Goal: Information Seeking & Learning: Understand process/instructions

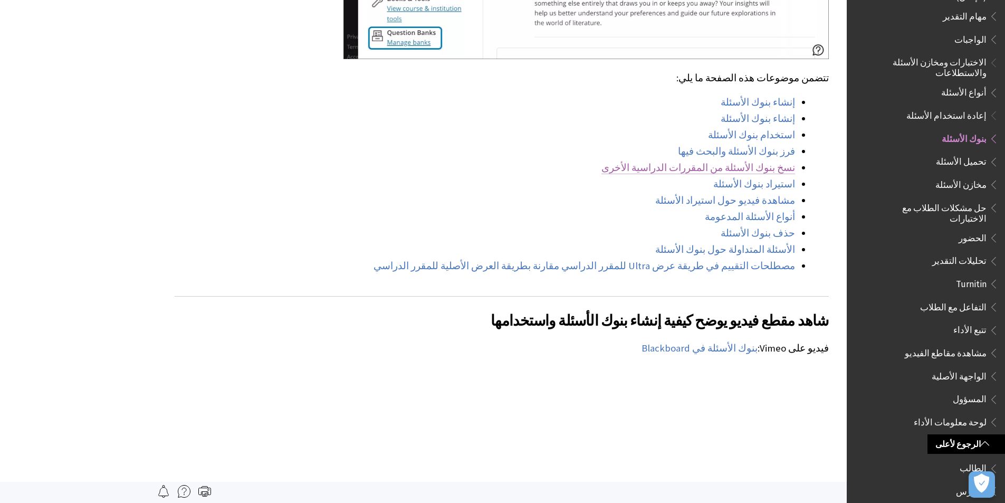
scroll to position [739, 0]
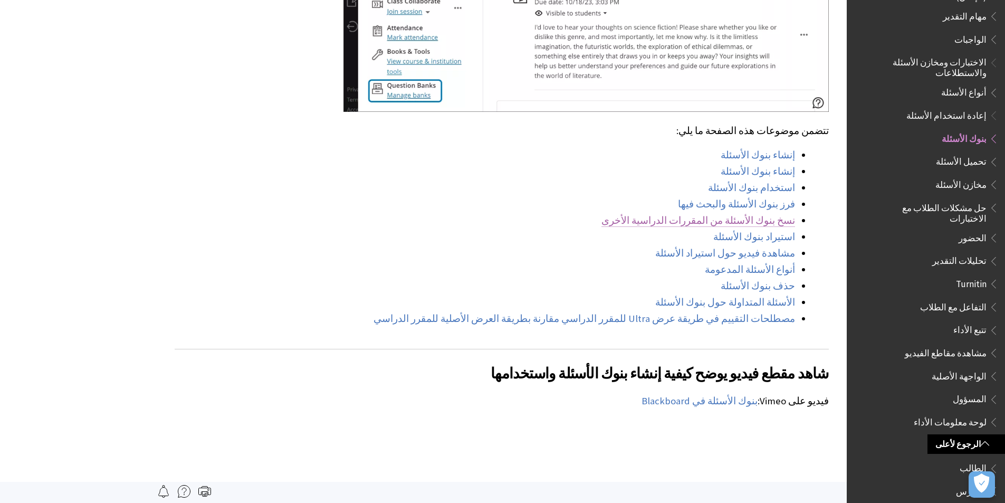
click at [773, 214] on link "نسخ بنوك الأسئلة من المقررات الدراسية الأخرى" at bounding box center [698, 220] width 194 height 13
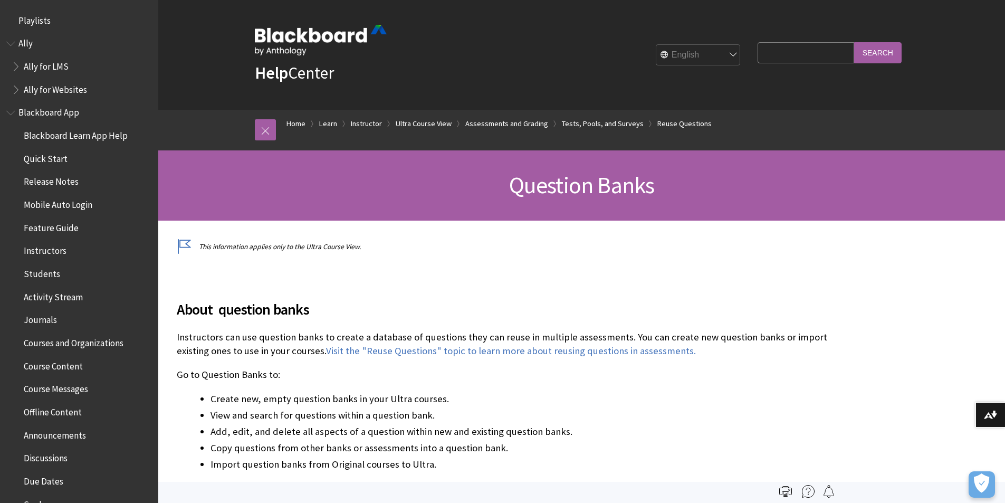
scroll to position [1775, 0]
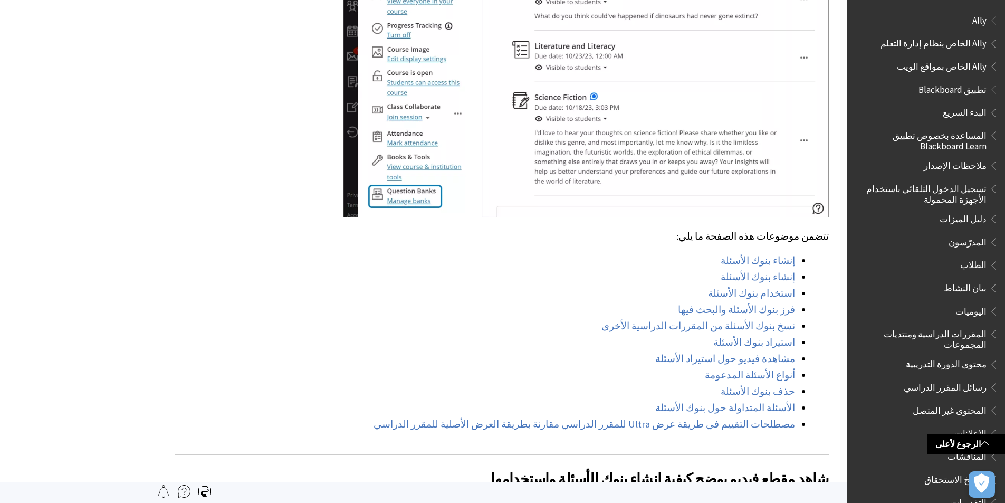
scroll to position [1354, 0]
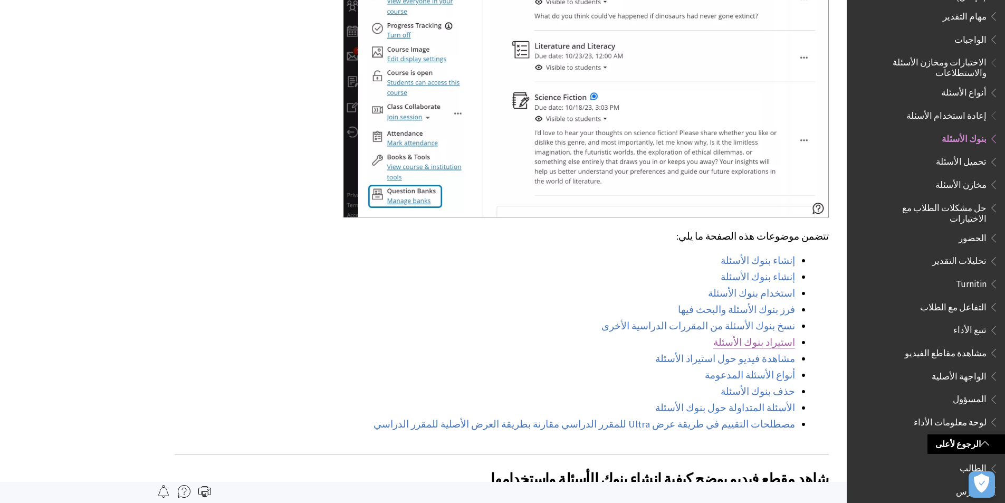
click at [768, 336] on link "استيراد بنوك الأسئلة" at bounding box center [754, 342] width 82 height 13
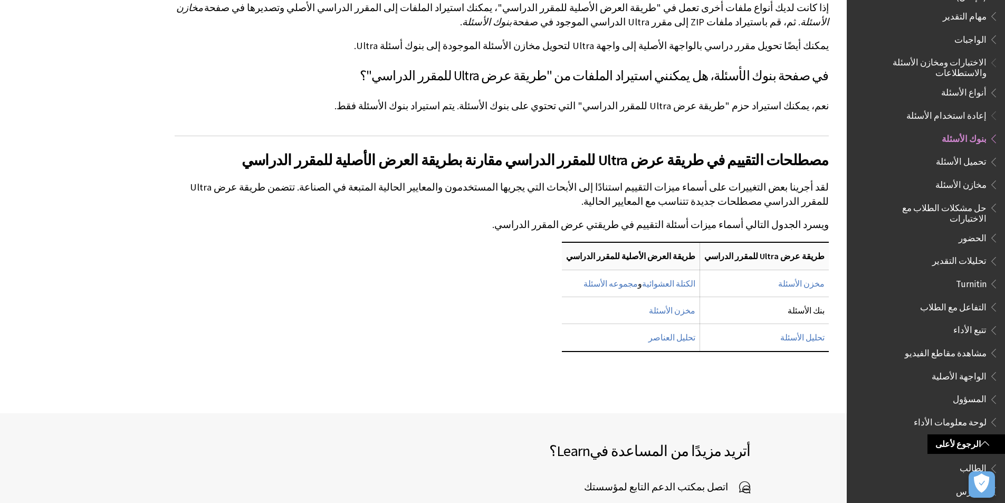
scroll to position [8307, 0]
click at [810, 279] on link "مخزن الأسئلة" at bounding box center [801, 284] width 46 height 11
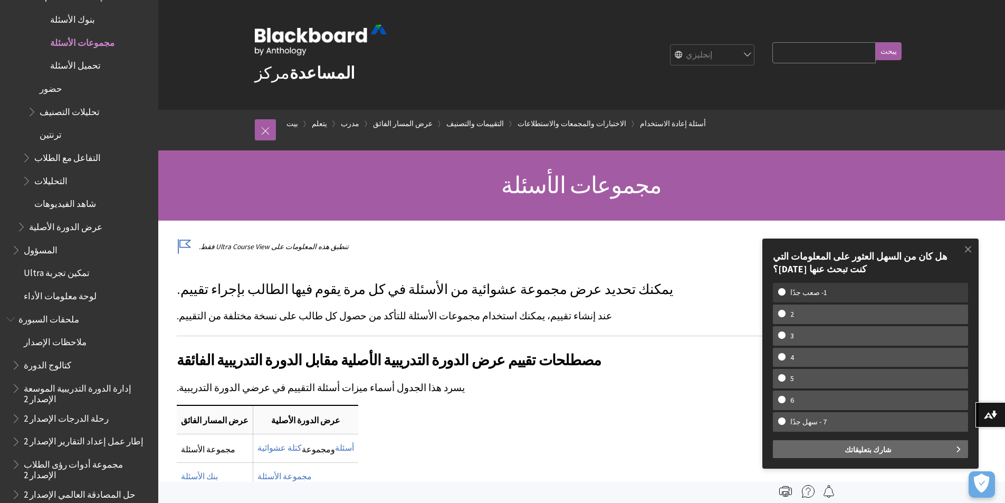
click at [780, 290] on w-span "1- صعب جدًا" at bounding box center [870, 292] width 185 height 9
click at [780, 290] on input "1- صعب جدًا" at bounding box center [781, 291] width 7 height 7
radio input "true"
click at [781, 291] on w-span "1- صعب جدًا" at bounding box center [870, 292] width 185 height 9
click at [781, 291] on input "1- صعب جدًا" at bounding box center [781, 291] width 7 height 7
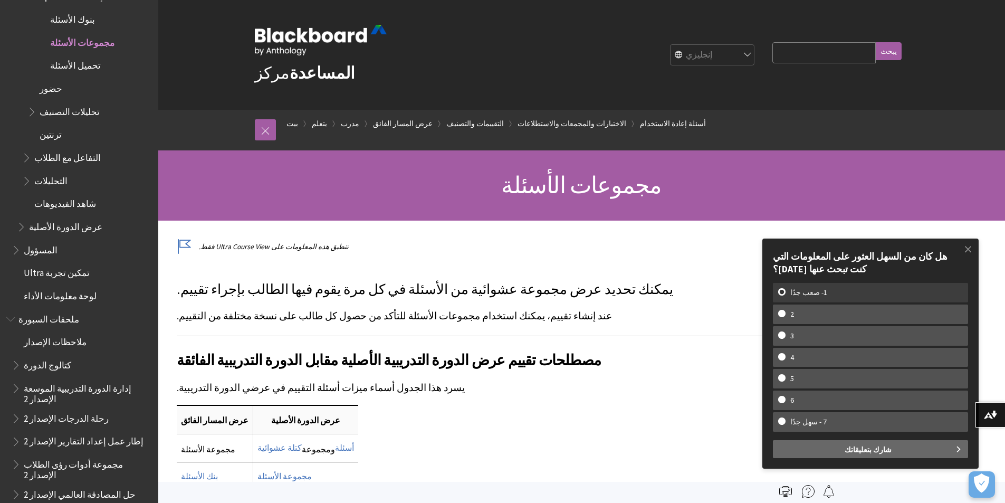
click at [781, 291] on w-span "1- صعب جدًا" at bounding box center [870, 292] width 185 height 9
click at [781, 291] on input "1- صعب جدًا" at bounding box center [781, 291] width 7 height 7
click at [970, 245] on span at bounding box center [968, 249] width 22 height 22
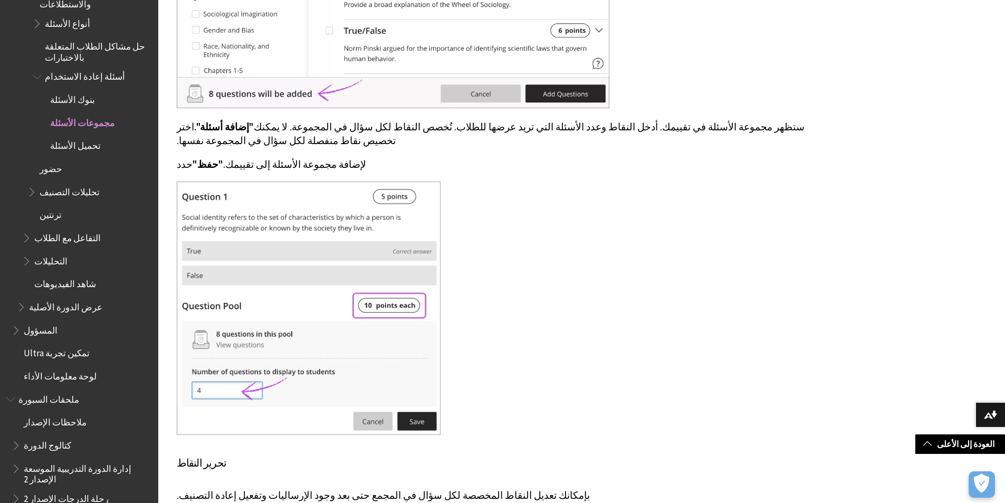
scroll to position [1692, 0]
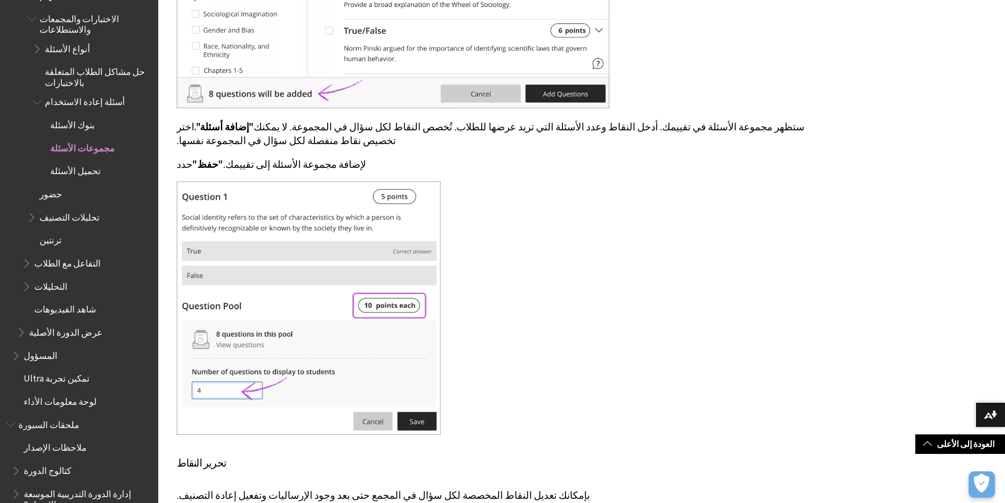
click at [61, 165] on font "تحميل الأسئلة" at bounding box center [75, 171] width 51 height 12
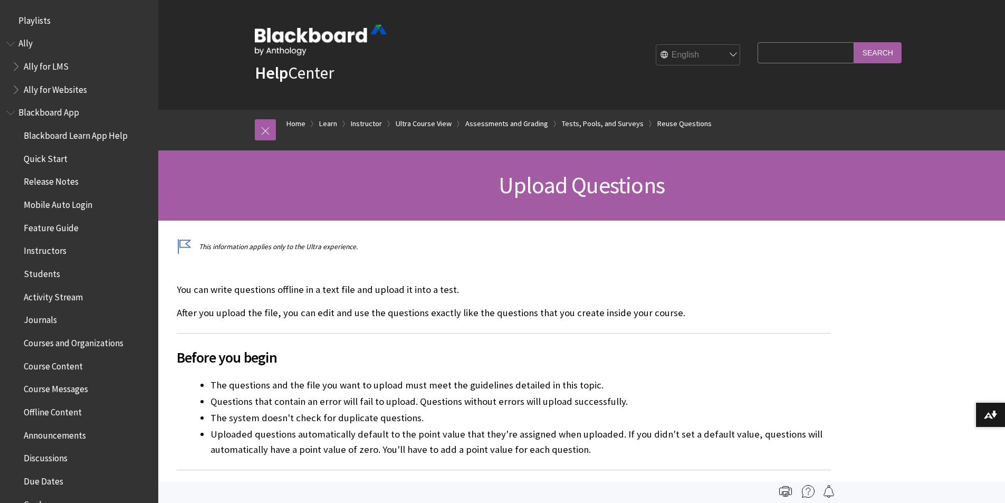
scroll to position [1820, 0]
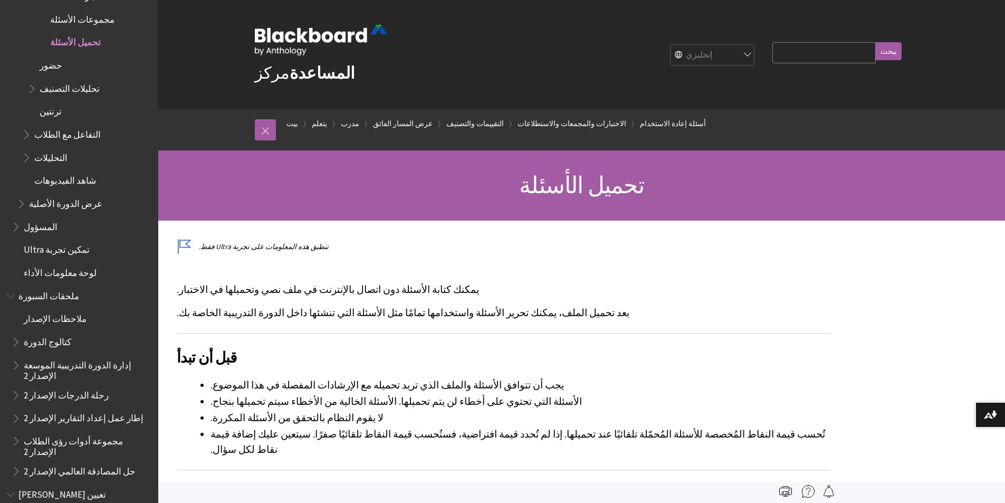
click at [236, 128] on div "فتات الخبز بيت يتعلم مدرب عرض المسار الفائق التقييمات والتصنيف الاختبارات والمج…" at bounding box center [581, 130] width 847 height 41
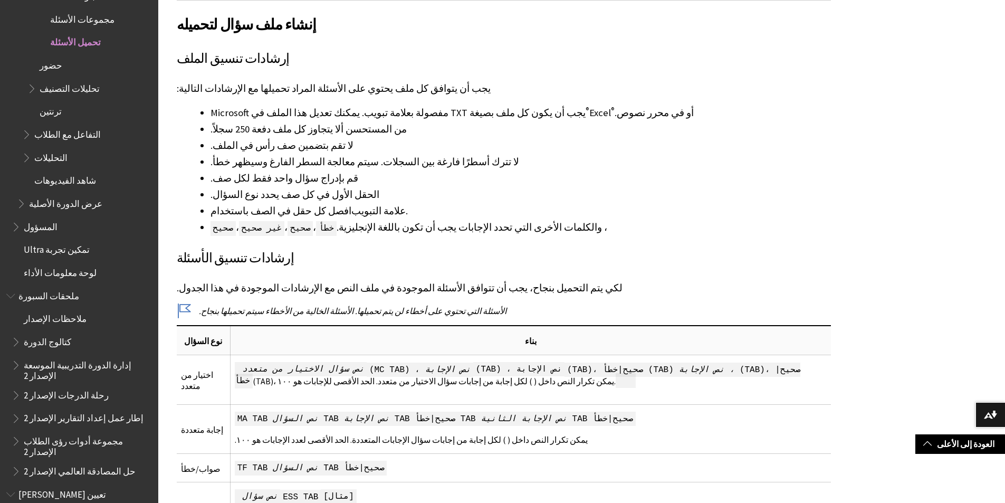
scroll to position [475, 0]
